Goal: Task Accomplishment & Management: Use online tool/utility

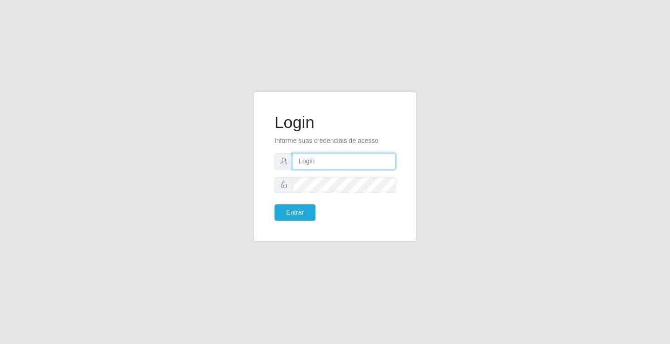
click at [363, 165] on input "text" at bounding box center [343, 161] width 103 height 16
type input "[PERSON_NAME]"
click at [274, 204] on button "Entrar" at bounding box center [294, 212] width 41 height 16
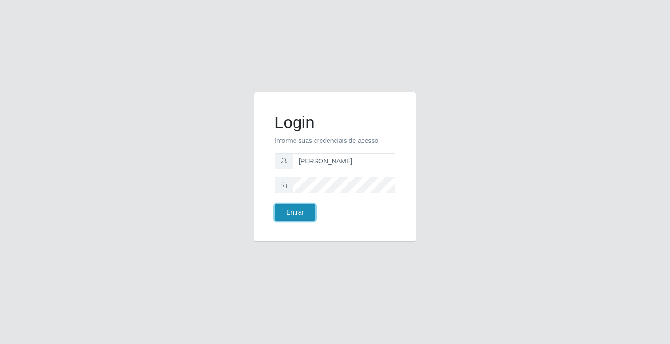
click at [297, 213] on button "Entrar" at bounding box center [294, 212] width 41 height 16
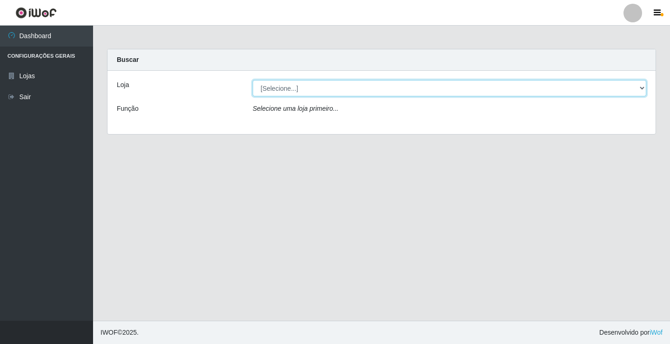
click at [306, 89] on select "[Selecione...] Ideal - Conceição" at bounding box center [448, 88] width 393 height 16
select select "231"
click at [252, 80] on select "[Selecione...] Ideal - Conceição" at bounding box center [448, 88] width 393 height 16
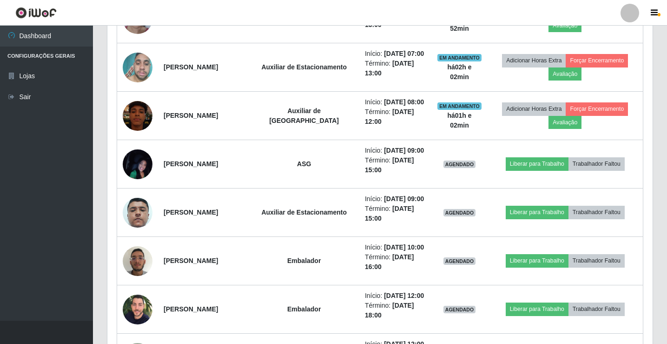
scroll to position [419, 0]
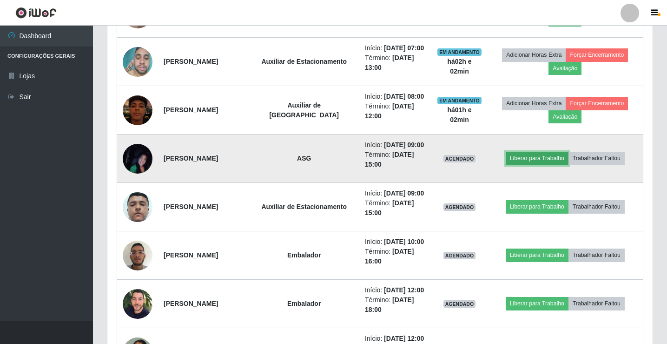
click at [532, 165] on button "Liberar para Trabalho" at bounding box center [537, 158] width 63 height 13
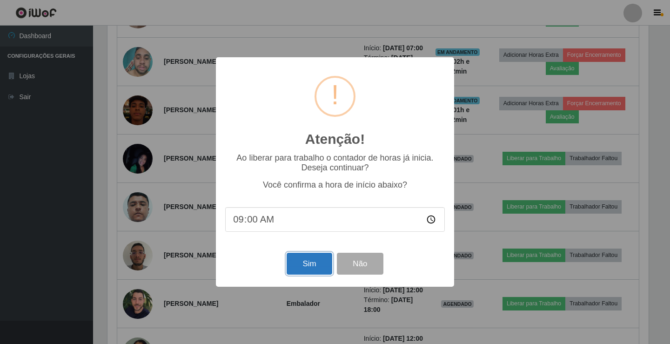
click at [316, 269] on button "Sim" at bounding box center [308, 263] width 45 height 22
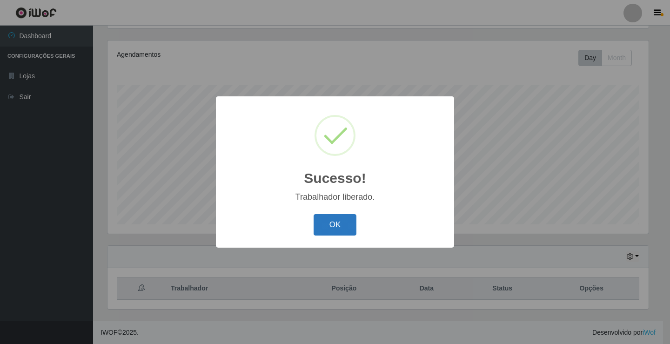
click at [332, 224] on button "OK" at bounding box center [334, 225] width 43 height 22
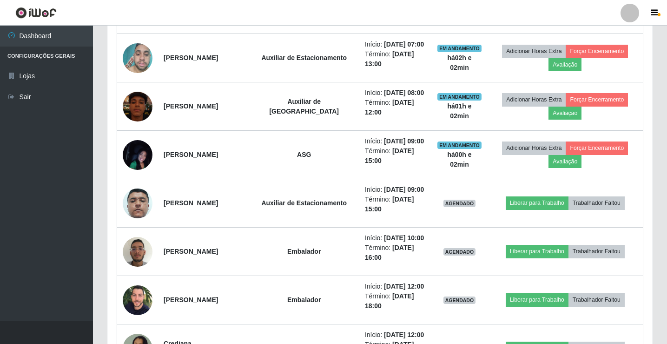
scroll to position [434, 0]
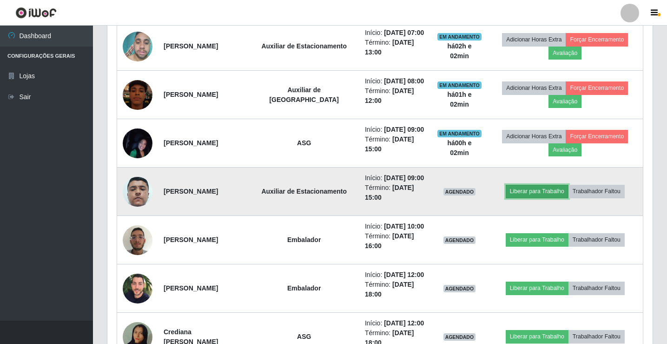
click at [525, 198] on button "Liberar para Trabalho" at bounding box center [537, 191] width 63 height 13
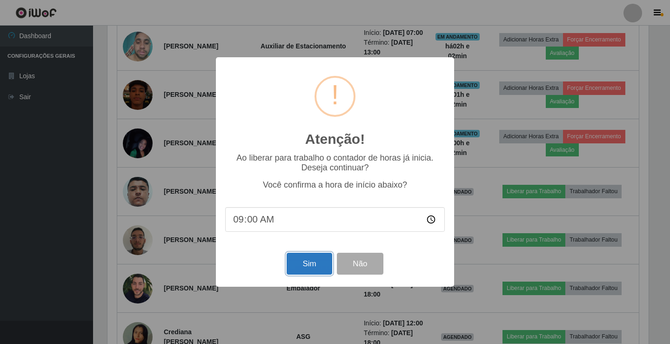
click at [314, 258] on button "Sim" at bounding box center [308, 263] width 45 height 22
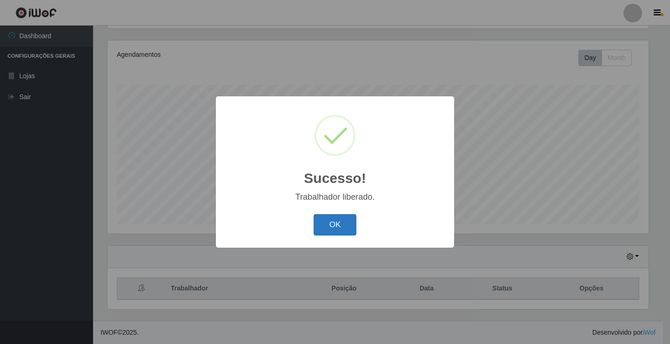
click at [313, 231] on button "OK" at bounding box center [334, 225] width 43 height 22
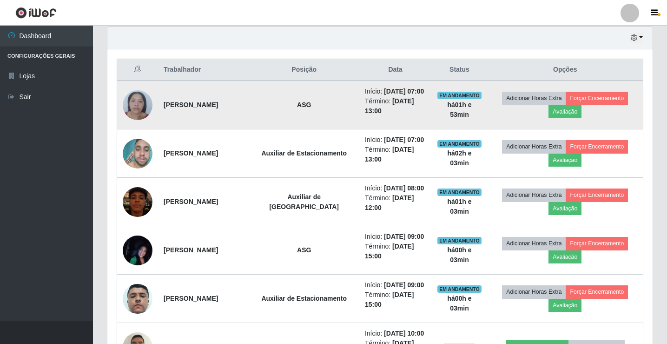
scroll to position [294, 0]
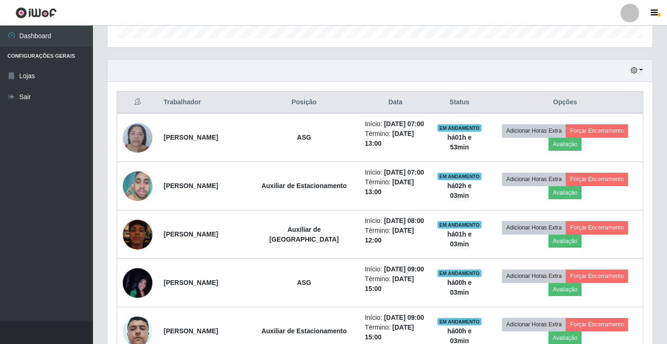
click at [632, 7] on div at bounding box center [630, 13] width 19 height 19
click at [620, 72] on button "Sair" at bounding box center [612, 72] width 84 height 19
